Goal: Task Accomplishment & Management: Use online tool/utility

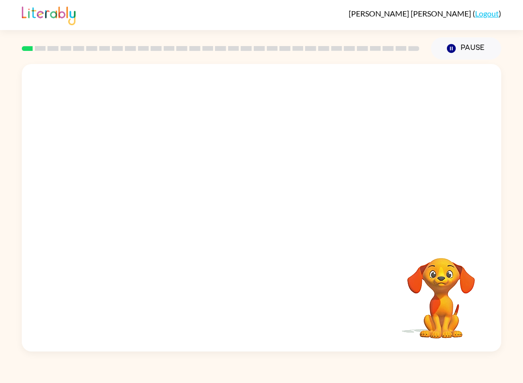
click at [458, 46] on button "Pause Pause" at bounding box center [466, 48] width 70 height 22
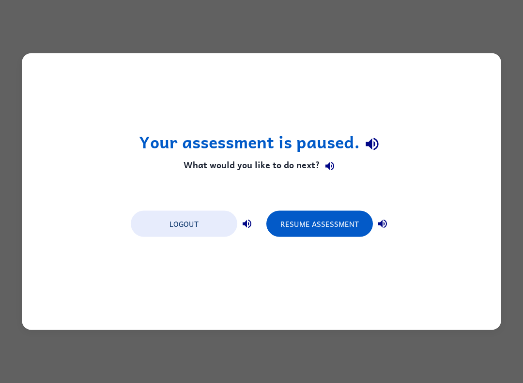
click at [361, 225] on button "Resume Assessment" at bounding box center [320, 224] width 107 height 26
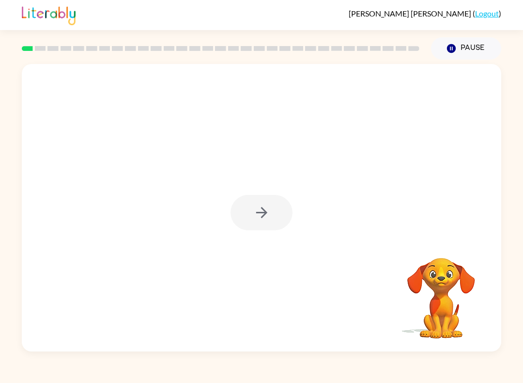
click at [266, 213] on div at bounding box center [262, 212] width 62 height 35
click at [259, 216] on icon "button" at bounding box center [261, 212] width 17 height 17
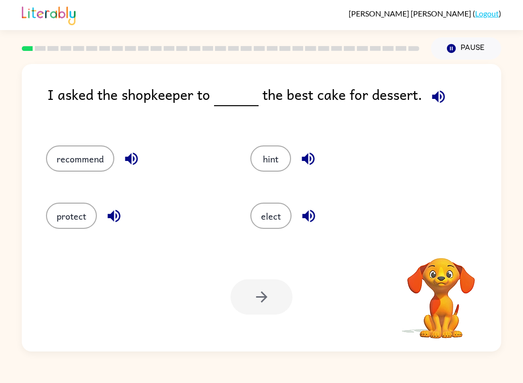
click at [469, 113] on div "I asked the shopkeeper to the best cake for dessert." at bounding box center [274, 104] width 454 height 43
click at [72, 161] on button "recommend" at bounding box center [80, 158] width 68 height 26
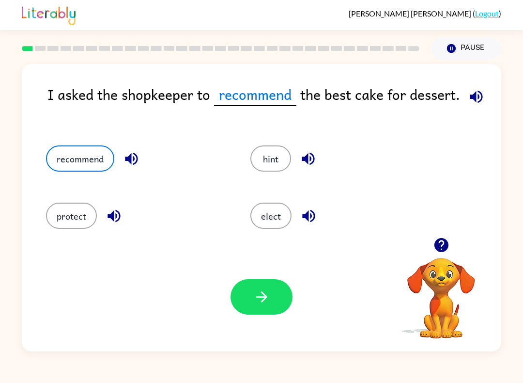
click at [277, 303] on button "button" at bounding box center [262, 296] width 62 height 35
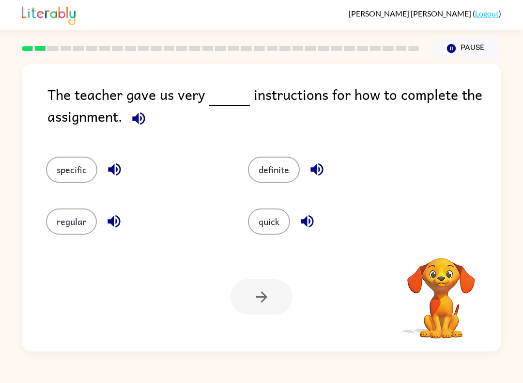
click at [63, 170] on button "specific" at bounding box center [71, 170] width 51 height 26
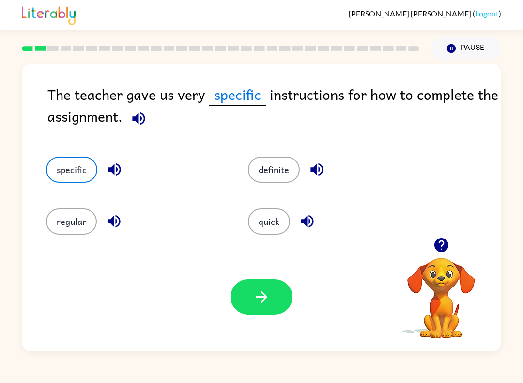
click at [263, 297] on icon "button" at bounding box center [261, 296] width 17 height 17
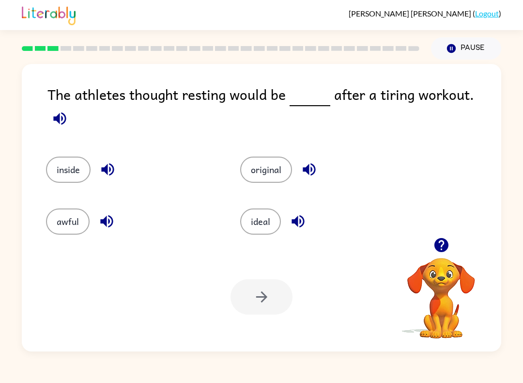
click at [265, 208] on button "ideal" at bounding box center [260, 221] width 41 height 26
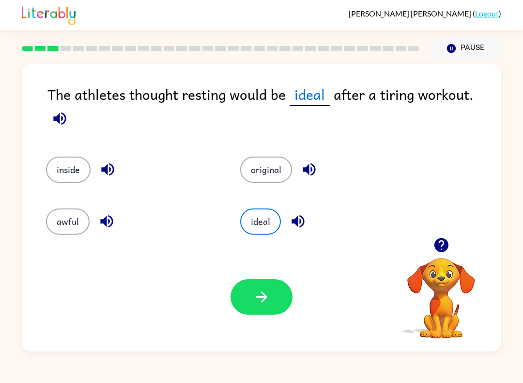
click at [271, 299] on button "button" at bounding box center [262, 296] width 62 height 35
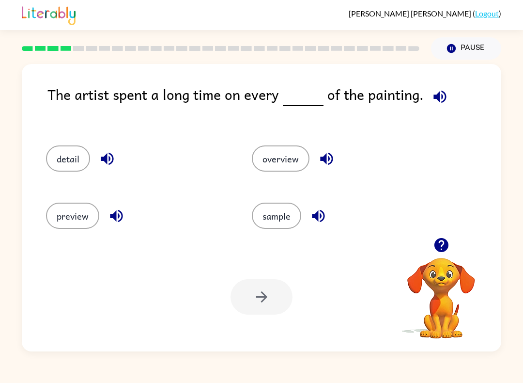
click at [66, 158] on button "detail" at bounding box center [68, 158] width 44 height 26
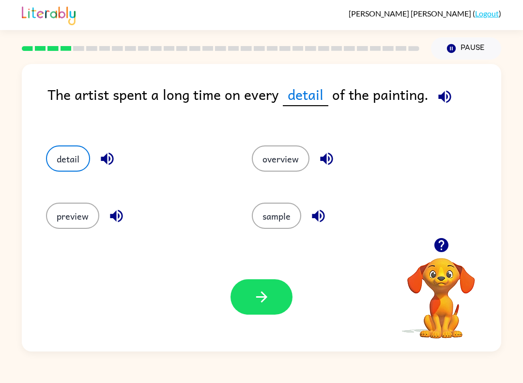
click at [265, 302] on icon "button" at bounding box center [261, 296] width 17 height 17
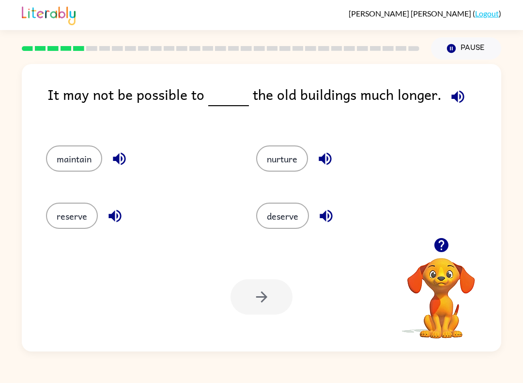
click at [69, 154] on button "maintain" at bounding box center [74, 158] width 56 height 26
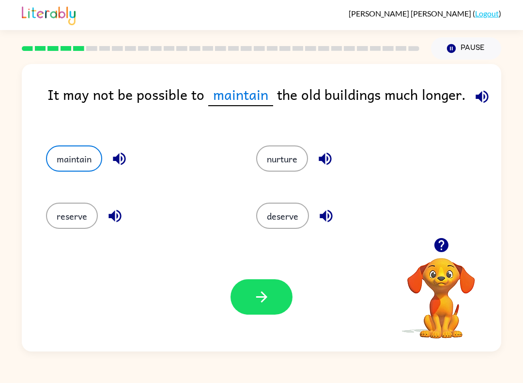
click at [261, 295] on icon "button" at bounding box center [261, 296] width 17 height 17
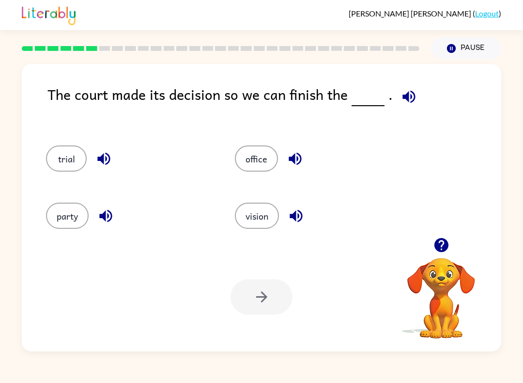
click at [71, 151] on button "trial" at bounding box center [66, 158] width 41 height 26
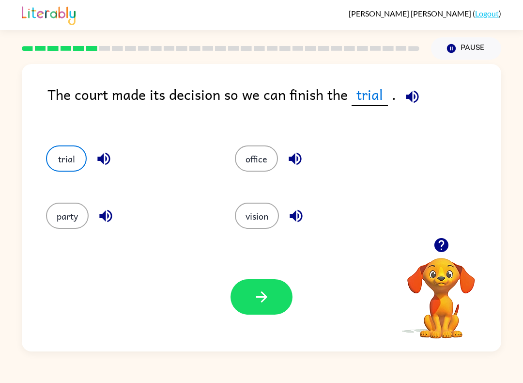
click at [260, 296] on icon "button" at bounding box center [261, 296] width 17 height 17
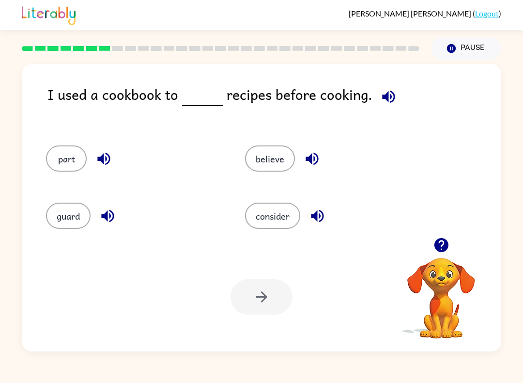
click at [277, 213] on button "consider" at bounding box center [272, 216] width 55 height 26
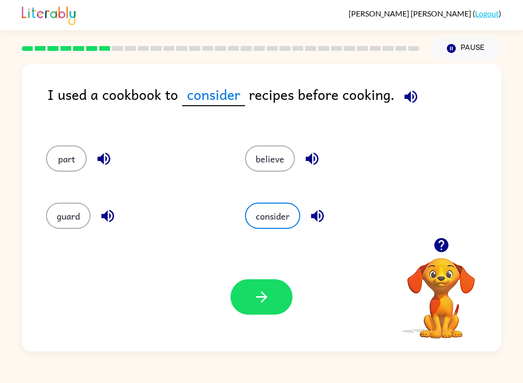
click at [268, 300] on icon "button" at bounding box center [261, 296] width 17 height 17
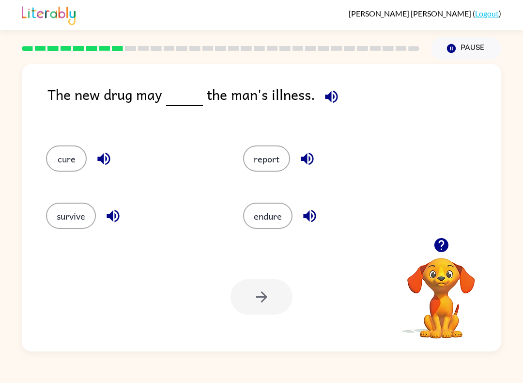
click at [65, 164] on button "cure" at bounding box center [66, 158] width 41 height 26
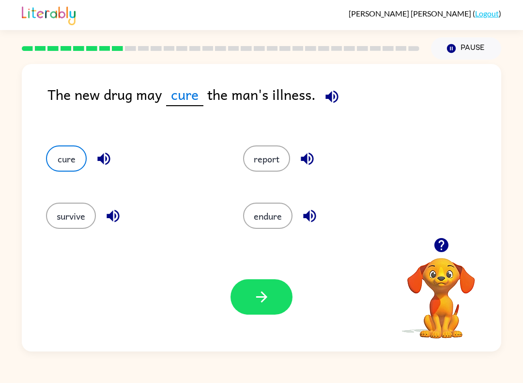
click at [261, 292] on icon "button" at bounding box center [261, 296] width 17 height 17
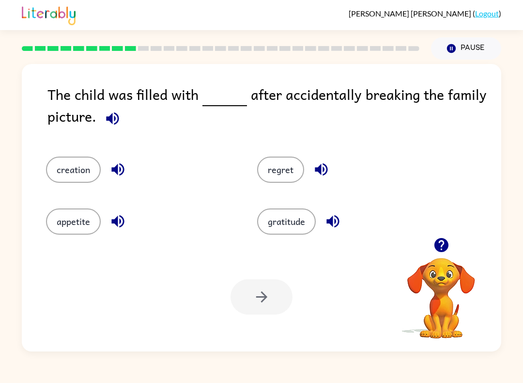
click at [277, 170] on button "regret" at bounding box center [280, 170] width 47 height 26
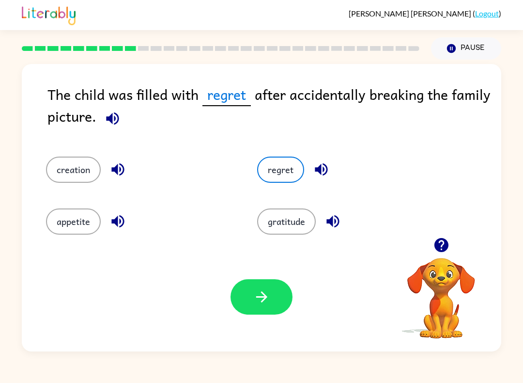
click at [269, 290] on icon "button" at bounding box center [261, 296] width 17 height 17
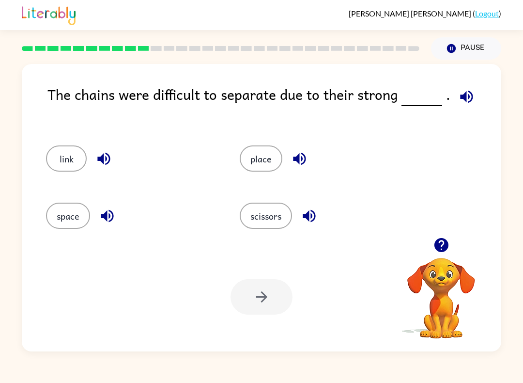
click at [264, 167] on button "place" at bounding box center [261, 158] width 43 height 26
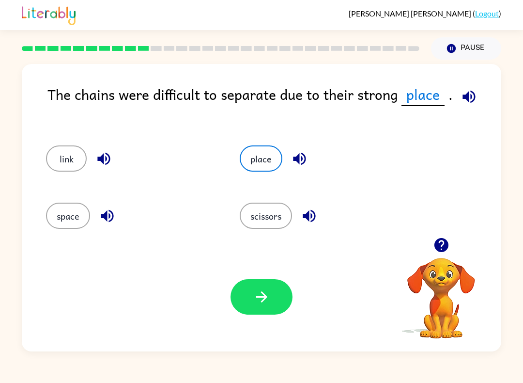
click at [271, 307] on button "button" at bounding box center [262, 296] width 62 height 35
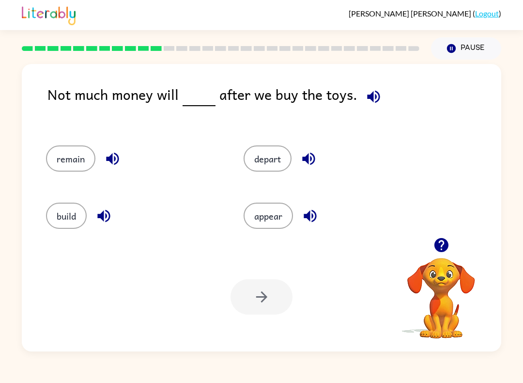
click at [79, 163] on button "remain" at bounding box center [70, 158] width 49 height 26
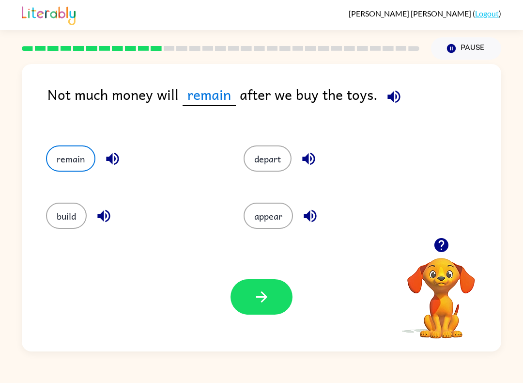
click at [261, 283] on button "button" at bounding box center [262, 296] width 62 height 35
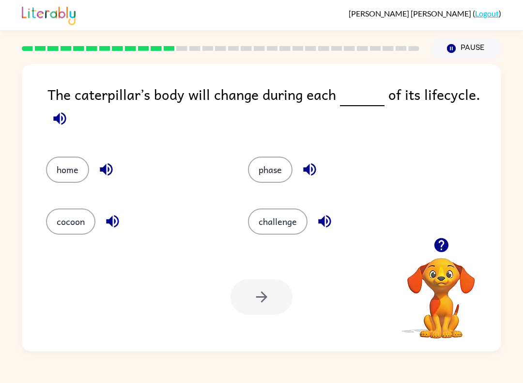
click at [265, 182] on button "phase" at bounding box center [270, 170] width 45 height 26
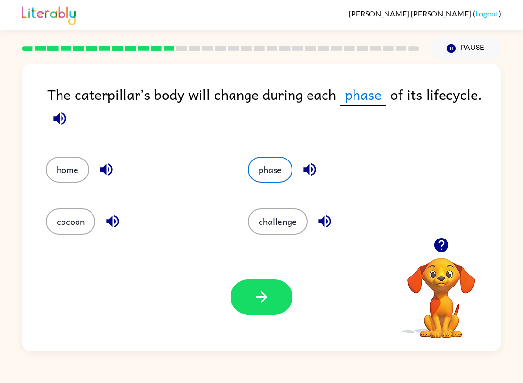
click at [265, 300] on icon "button" at bounding box center [261, 296] width 17 height 17
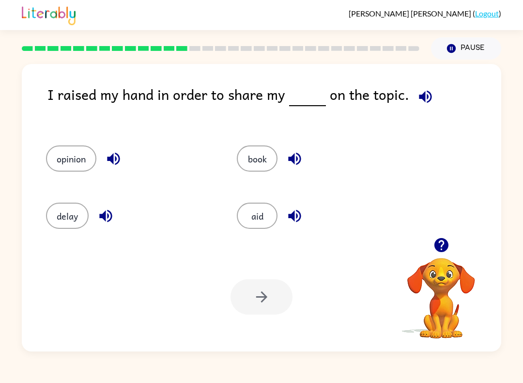
click at [56, 157] on button "opinion" at bounding box center [71, 158] width 50 height 26
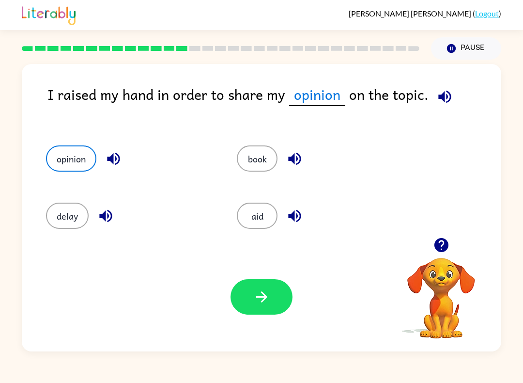
click at [261, 295] on icon "button" at bounding box center [261, 296] width 17 height 17
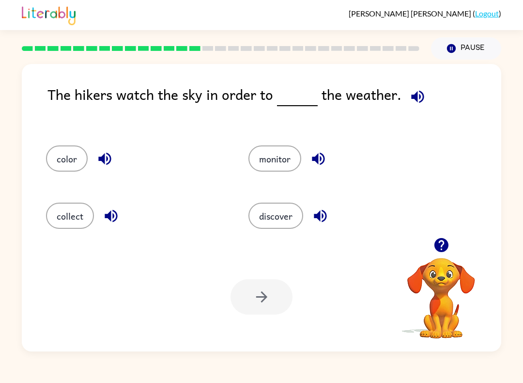
click at [288, 241] on div "discover" at bounding box center [331, 212] width 203 height 57
click at [273, 217] on button "discover" at bounding box center [276, 216] width 55 height 26
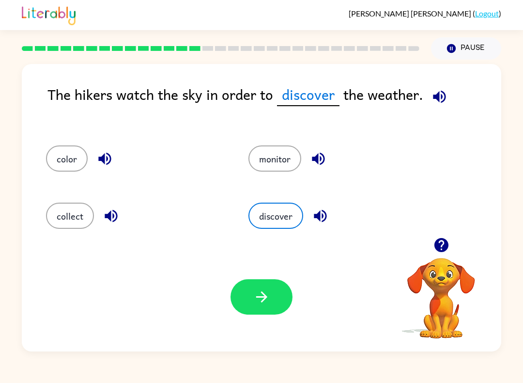
click at [261, 299] on icon "button" at bounding box center [261, 296] width 17 height 17
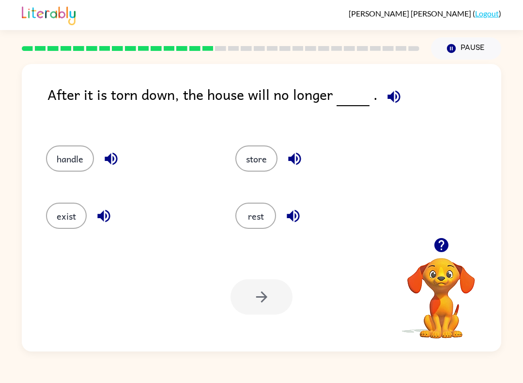
click at [70, 211] on button "exist" at bounding box center [66, 216] width 41 height 26
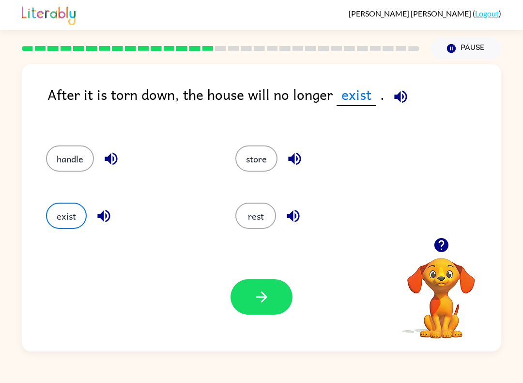
click at [265, 298] on icon "button" at bounding box center [261, 296] width 11 height 11
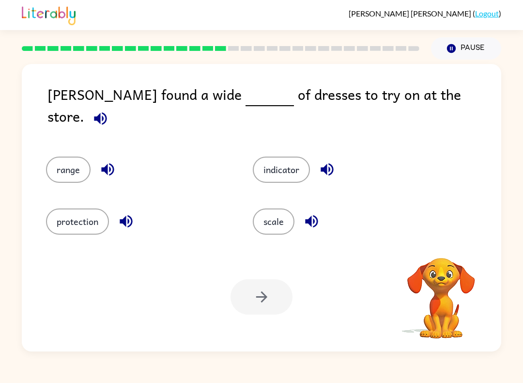
click at [107, 112] on icon "button" at bounding box center [100, 118] width 13 height 13
click at [282, 227] on button "scale" at bounding box center [274, 221] width 42 height 26
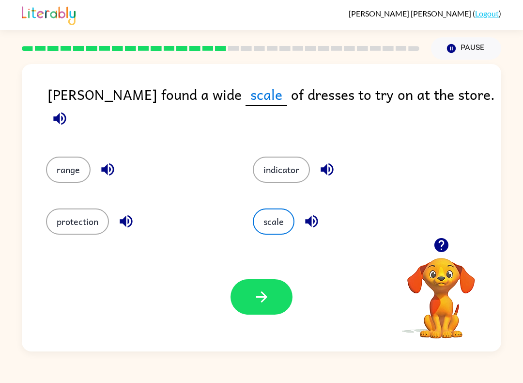
click at [280, 159] on button "indicator" at bounding box center [281, 170] width 57 height 26
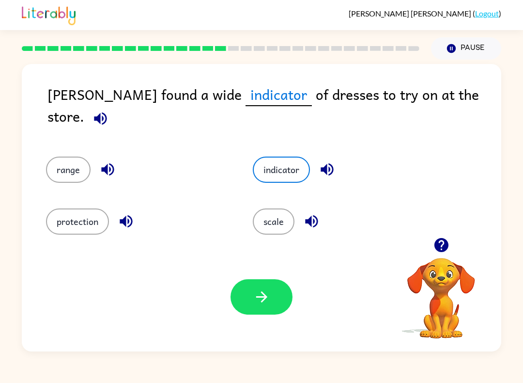
click at [68, 212] on button "protection" at bounding box center [77, 221] width 63 height 26
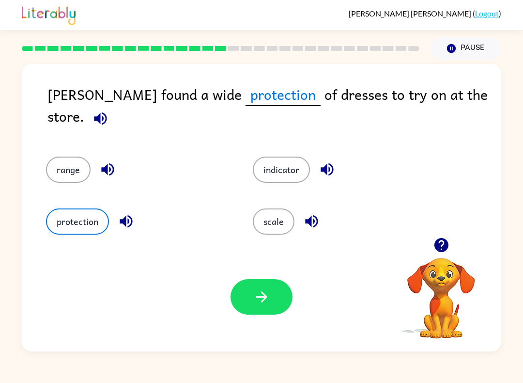
click at [60, 157] on button "range" at bounding box center [68, 170] width 45 height 26
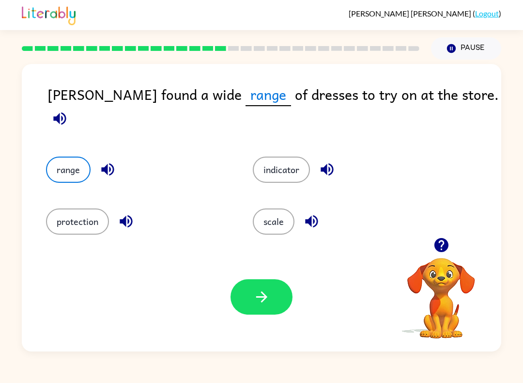
click at [269, 223] on button "scale" at bounding box center [274, 221] width 42 height 26
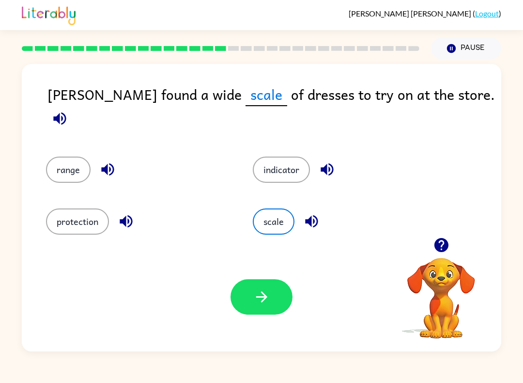
click at [270, 299] on button "button" at bounding box center [262, 296] width 62 height 35
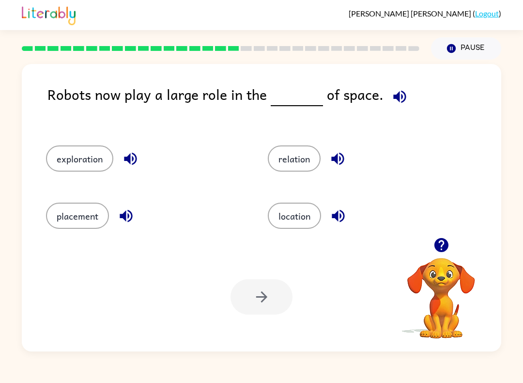
click at [55, 153] on button "exploration" at bounding box center [79, 158] width 67 height 26
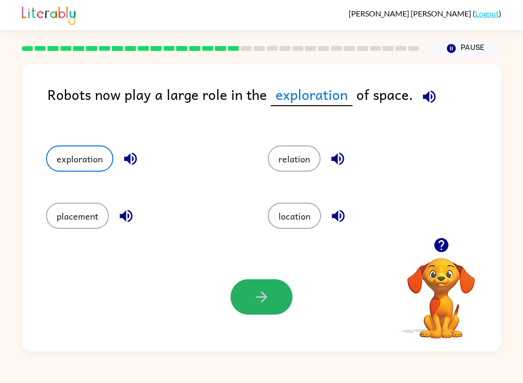
click at [257, 299] on icon "button" at bounding box center [261, 296] width 17 height 17
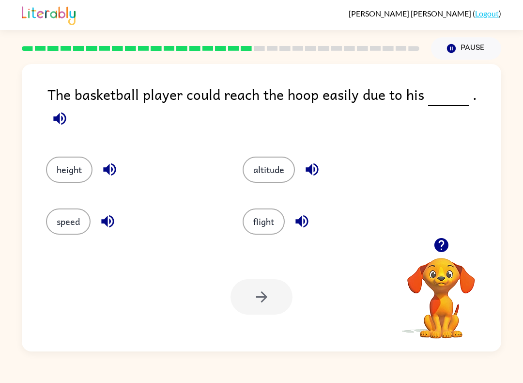
click at [75, 157] on button "height" at bounding box center [69, 170] width 47 height 26
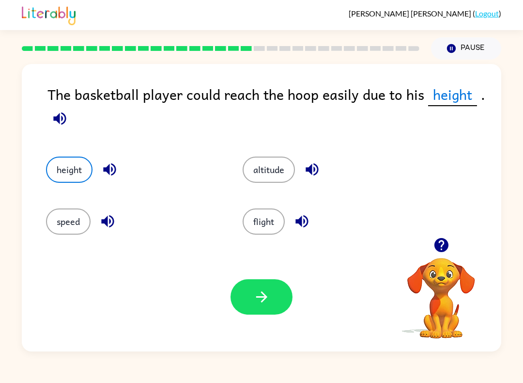
click at [266, 292] on icon "button" at bounding box center [261, 296] width 17 height 17
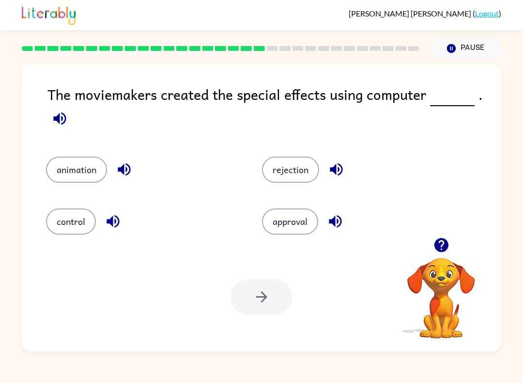
click at [67, 161] on button "animation" at bounding box center [76, 170] width 61 height 26
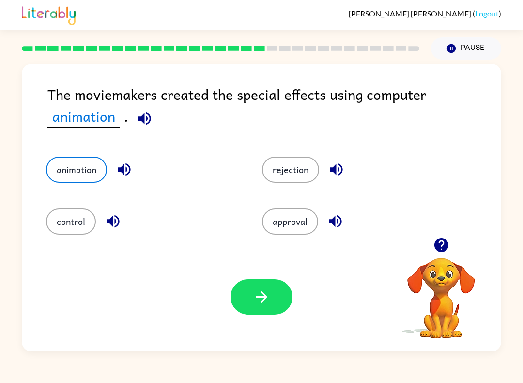
click at [277, 303] on button "button" at bounding box center [262, 296] width 62 height 35
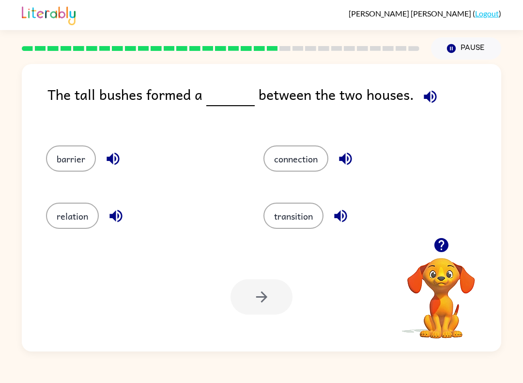
click at [65, 136] on div "barrier" at bounding box center [137, 155] width 218 height 57
click at [77, 146] on button "barrier" at bounding box center [71, 158] width 50 height 26
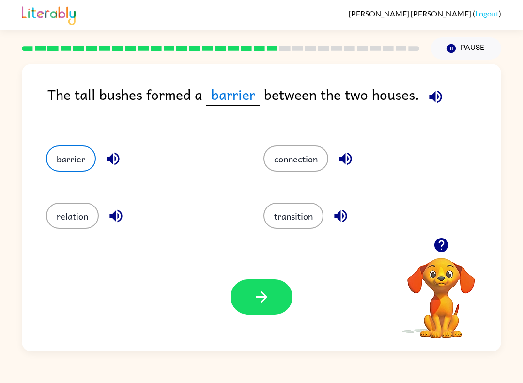
click at [269, 303] on icon "button" at bounding box center [261, 296] width 17 height 17
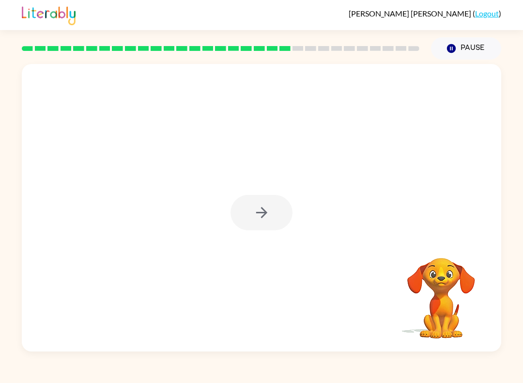
click at [279, 215] on button "button" at bounding box center [262, 212] width 62 height 35
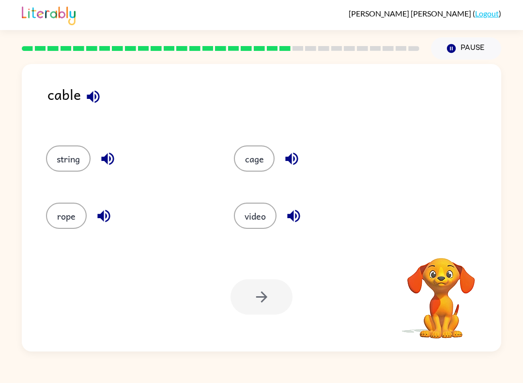
click at [63, 149] on button "string" at bounding box center [68, 158] width 45 height 26
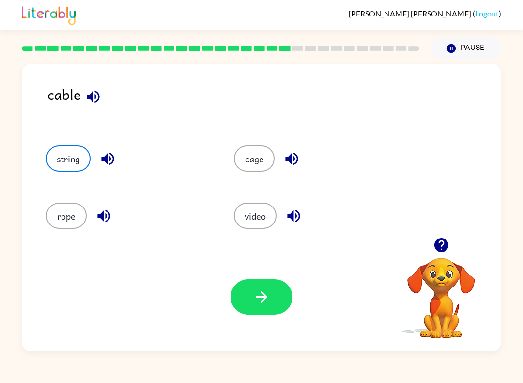
click at [252, 296] on button "button" at bounding box center [262, 296] width 62 height 35
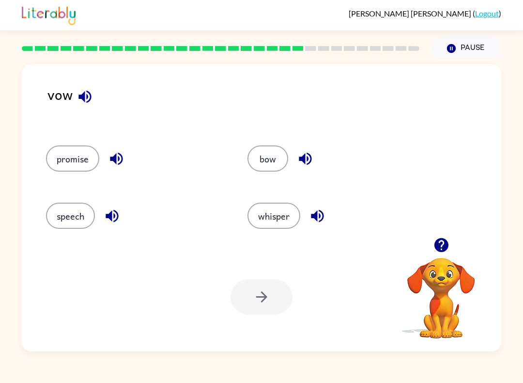
click at [67, 217] on button "speech" at bounding box center [70, 216] width 49 height 26
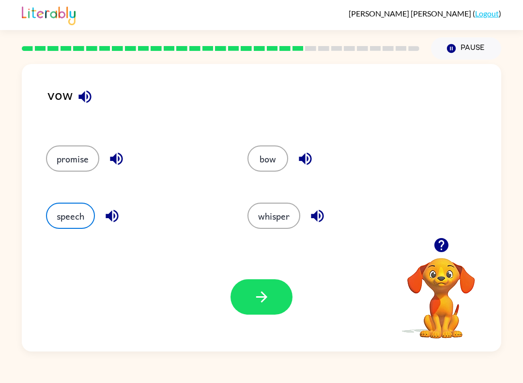
click at [63, 214] on button "speech" at bounding box center [70, 216] width 49 height 26
click at [64, 212] on button "speech" at bounding box center [70, 216] width 49 height 26
click at [208, 349] on div "Your browser must support playing .mp4 files to use Literably. Please try using…" at bounding box center [262, 296] width 480 height 109
click at [62, 214] on button "speech" at bounding box center [70, 216] width 49 height 26
click at [259, 292] on icon "button" at bounding box center [261, 296] width 17 height 17
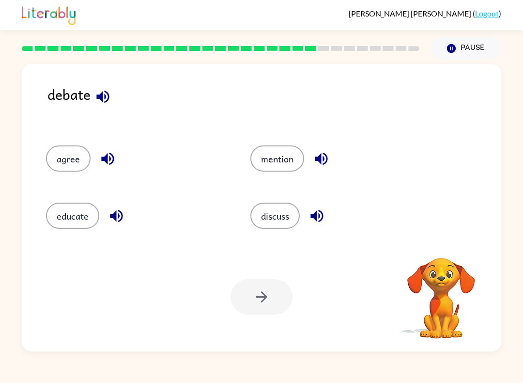
click at [293, 212] on button "discuss" at bounding box center [275, 216] width 49 height 26
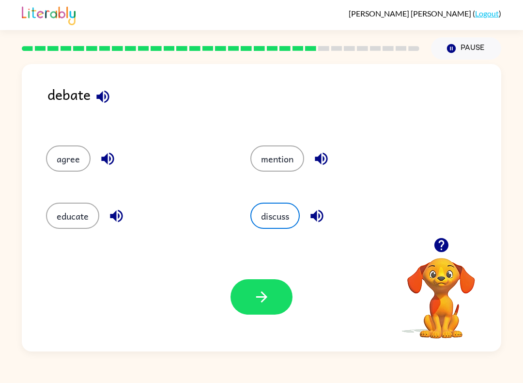
click at [251, 295] on button "button" at bounding box center [262, 296] width 62 height 35
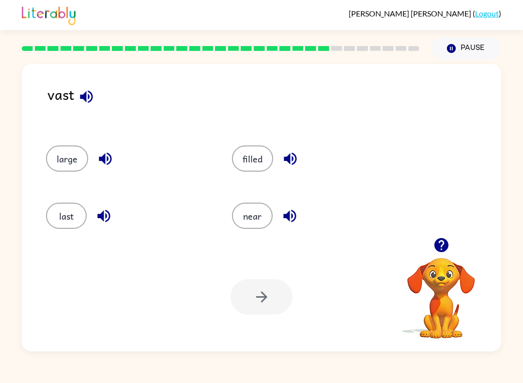
click at [79, 213] on button "last" at bounding box center [66, 216] width 41 height 26
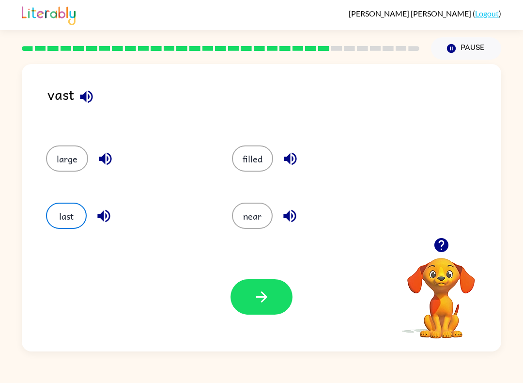
click at [273, 301] on button "button" at bounding box center [262, 296] width 62 height 35
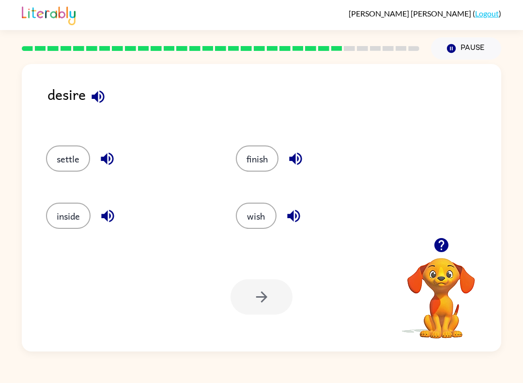
click at [276, 213] on button "wish" at bounding box center [256, 216] width 41 height 26
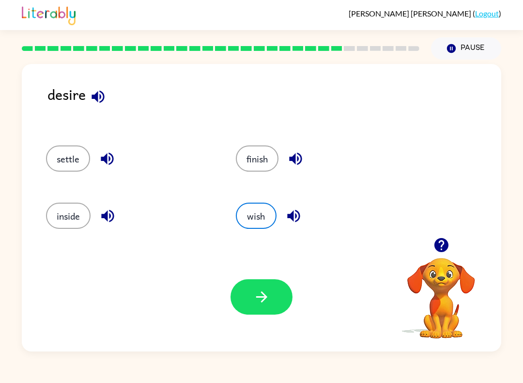
click at [271, 298] on button "button" at bounding box center [262, 296] width 62 height 35
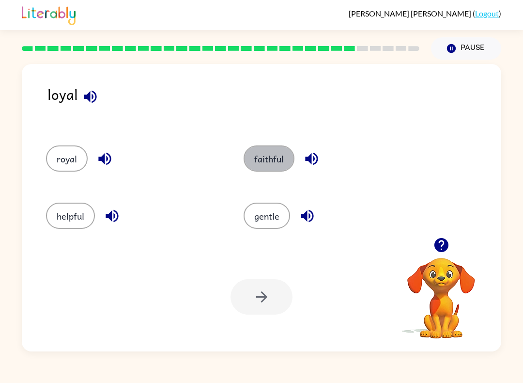
click at [273, 155] on button "faithful" at bounding box center [269, 158] width 51 height 26
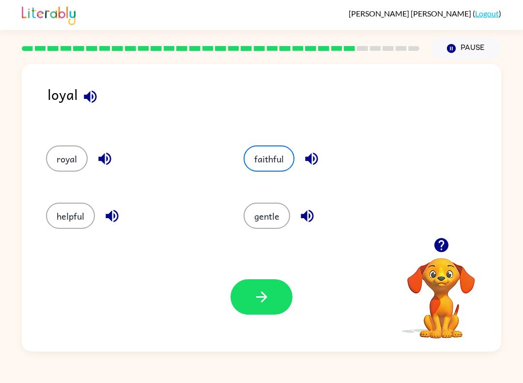
click at [272, 299] on button "button" at bounding box center [262, 296] width 62 height 35
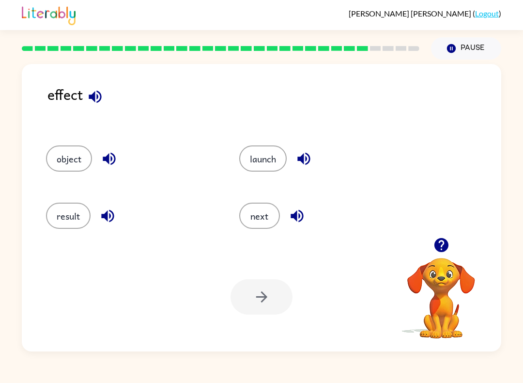
click at [46, 219] on button "result" at bounding box center [68, 216] width 45 height 26
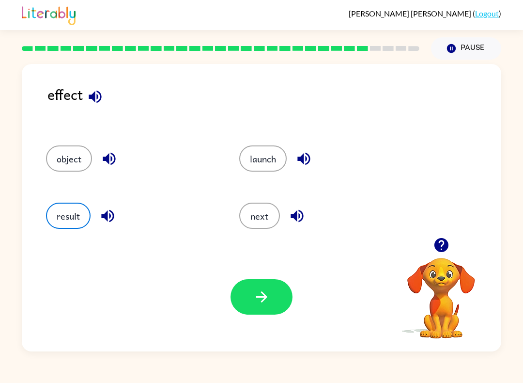
click at [55, 179] on div "object" at bounding box center [124, 155] width 193 height 57
click at [54, 219] on button "result" at bounding box center [68, 216] width 45 height 26
click at [56, 165] on button "object" at bounding box center [69, 158] width 46 height 26
click at [258, 298] on icon "button" at bounding box center [261, 296] width 17 height 17
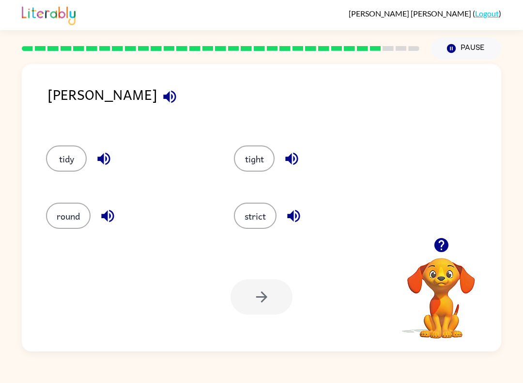
click at [255, 157] on button "tight" at bounding box center [254, 158] width 41 height 26
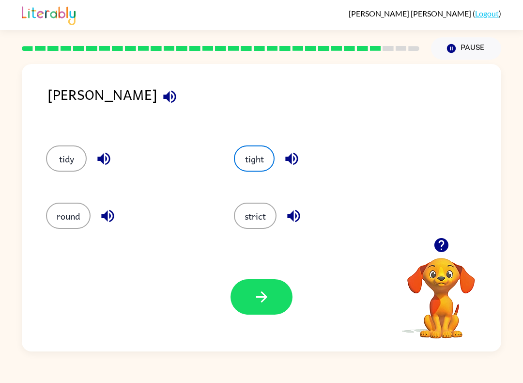
click at [263, 299] on icon "button" at bounding box center [261, 296] width 17 height 17
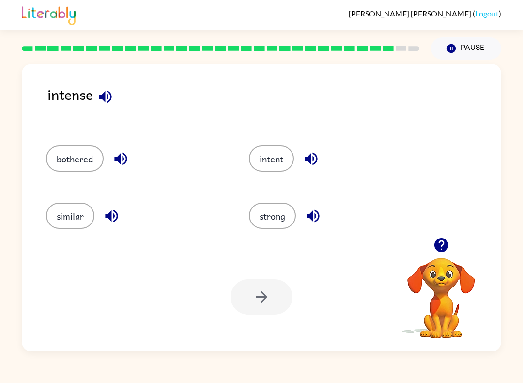
click at [285, 216] on button "strong" at bounding box center [272, 216] width 47 height 26
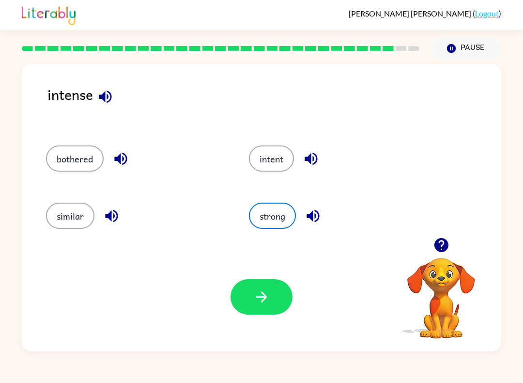
click at [274, 171] on button "intent" at bounding box center [271, 158] width 45 height 26
click at [280, 310] on button "button" at bounding box center [262, 296] width 62 height 35
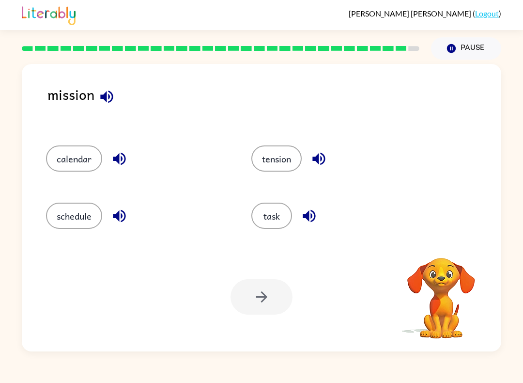
click at [279, 217] on button "task" at bounding box center [272, 216] width 41 height 26
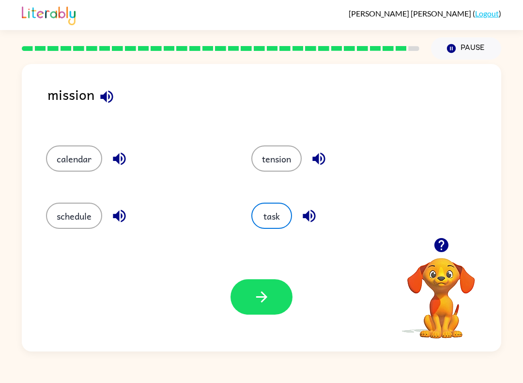
click at [266, 313] on button "button" at bounding box center [262, 296] width 62 height 35
